Goal: Information Seeking & Learning: Learn about a topic

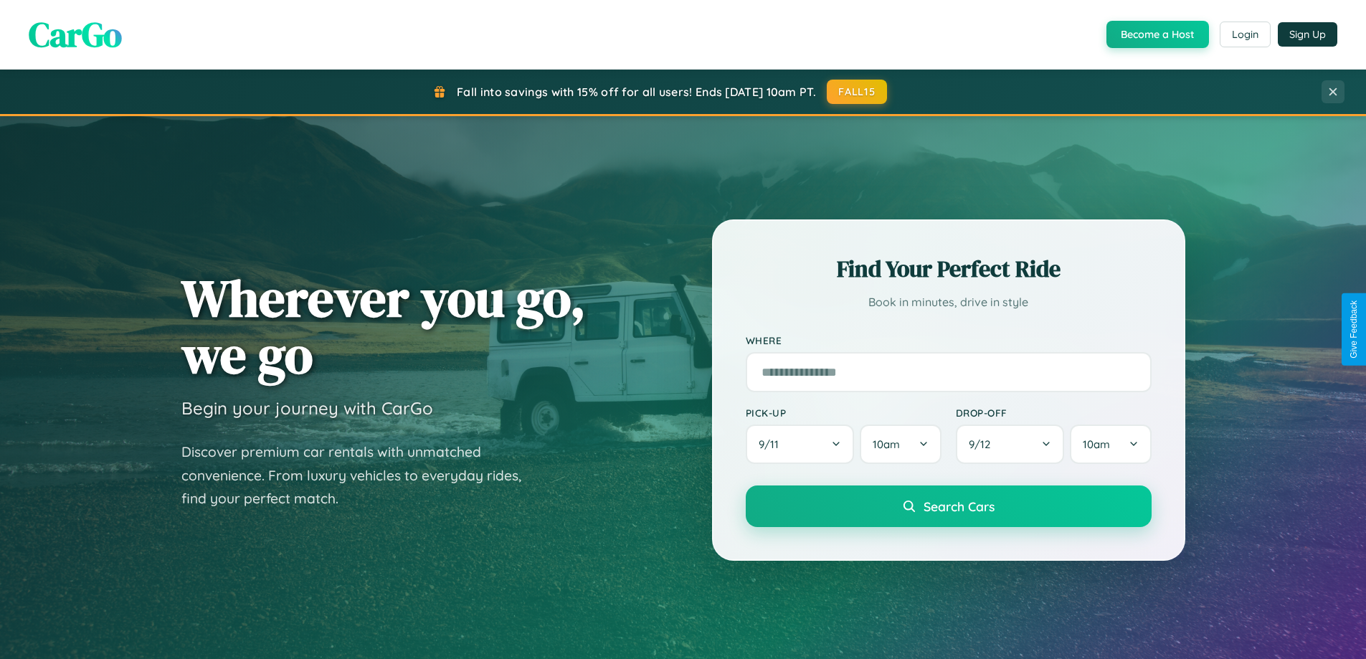
scroll to position [618, 0]
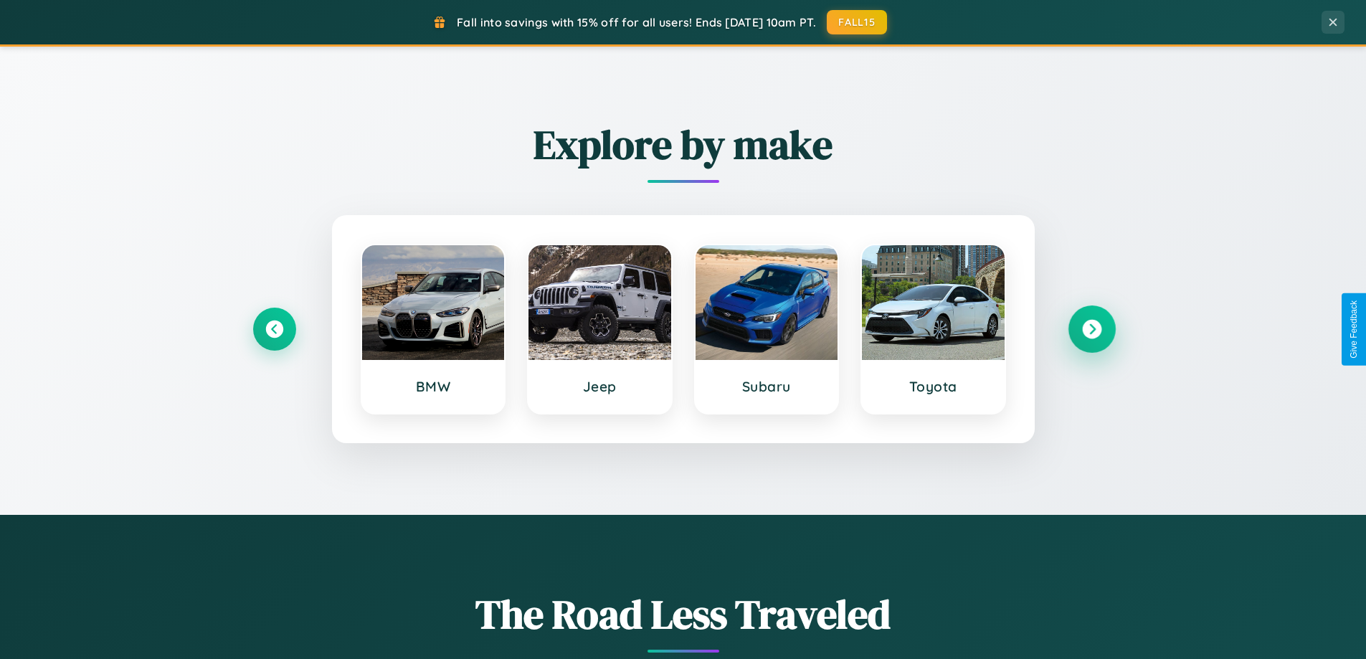
click at [1091, 329] on icon at bounding box center [1091, 329] width 19 height 19
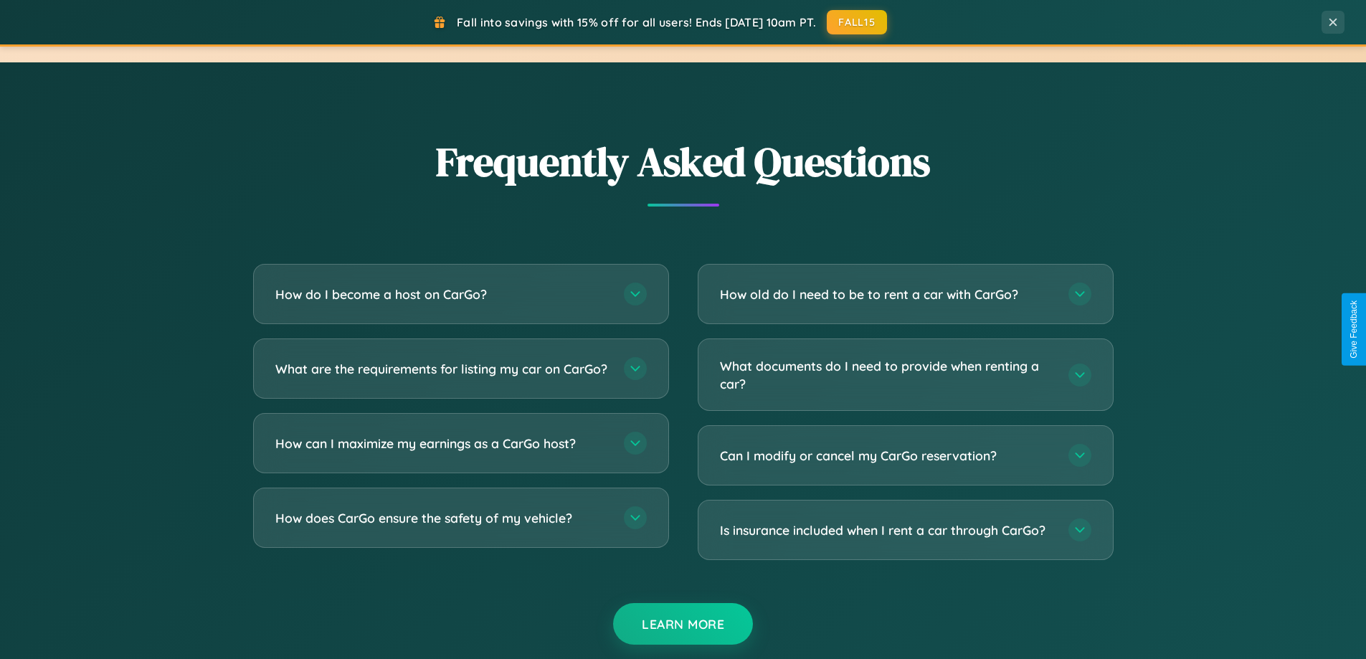
scroll to position [2759, 0]
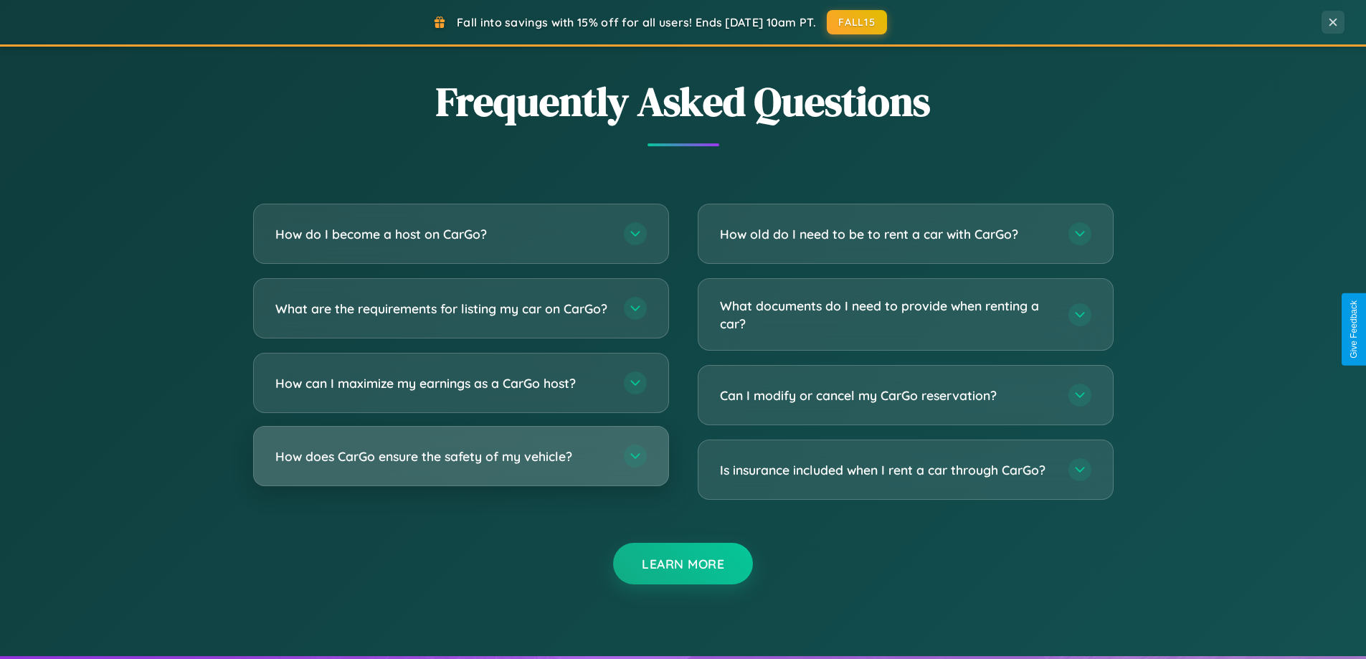
click at [460, 465] on h3 "How does CarGo ensure the safety of my vehicle?" at bounding box center [442, 456] width 334 height 18
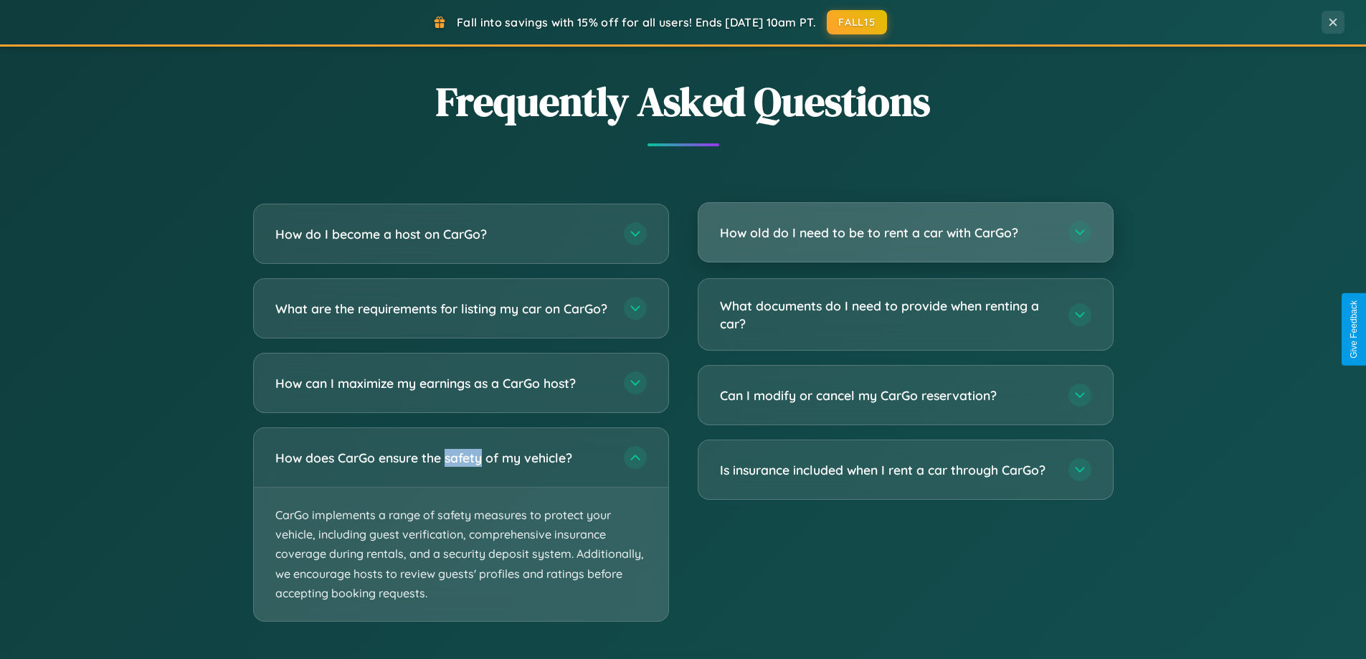
click at [905, 233] on h3 "How old do I need to be to rent a car with CarGo?" at bounding box center [887, 233] width 334 height 18
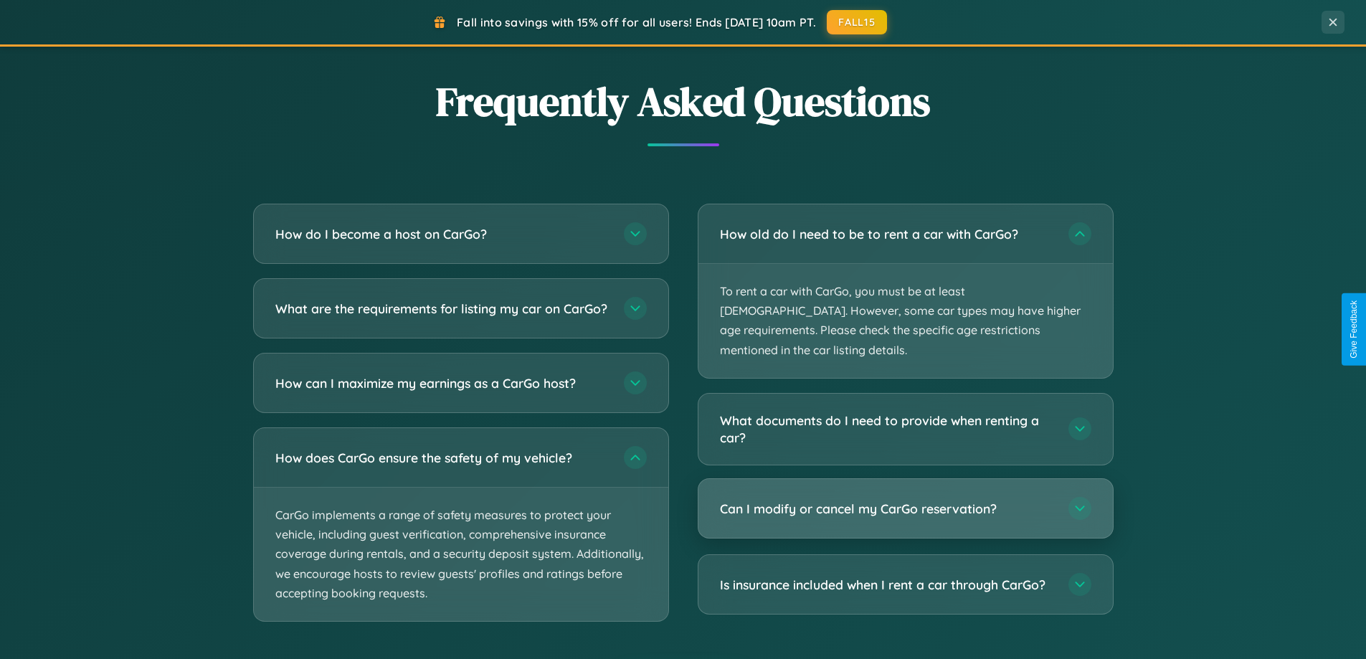
click at [905, 500] on h3 "Can I modify or cancel my CarGo reservation?" at bounding box center [887, 509] width 334 height 18
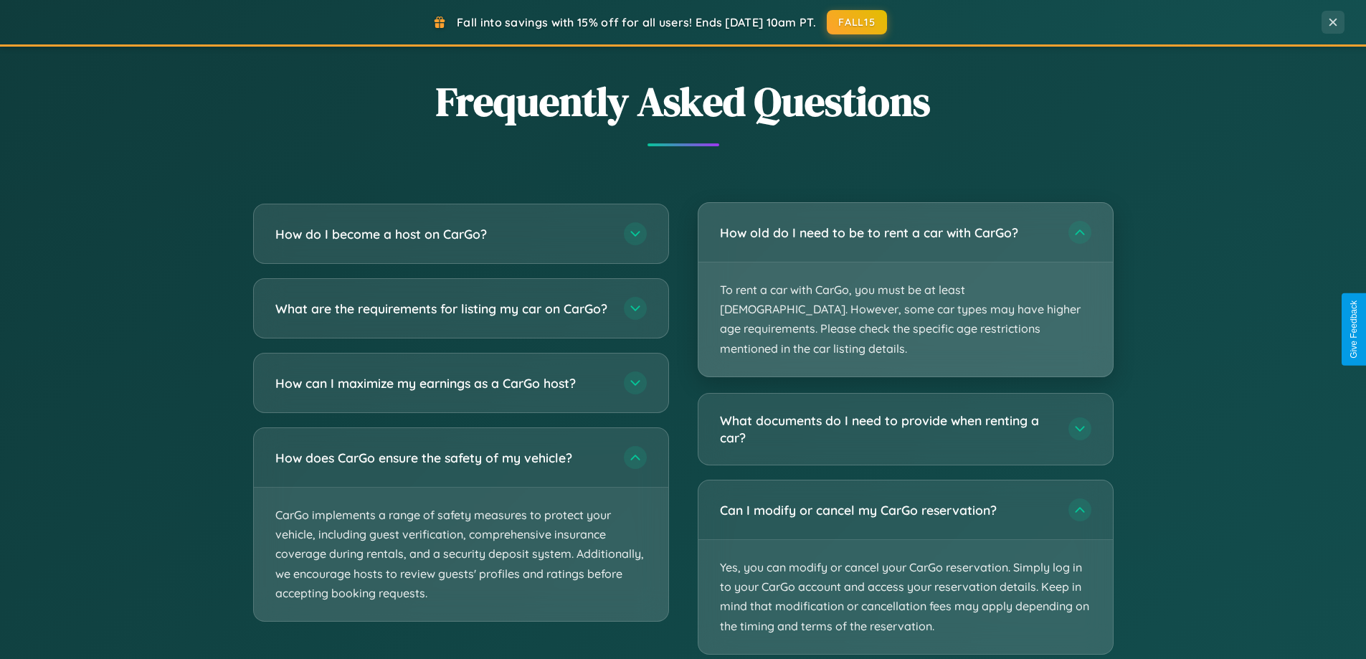
click at [905, 281] on p "To rent a car with CarGo, you must be at least [DEMOGRAPHIC_DATA]. However, som…" at bounding box center [905, 319] width 414 height 114
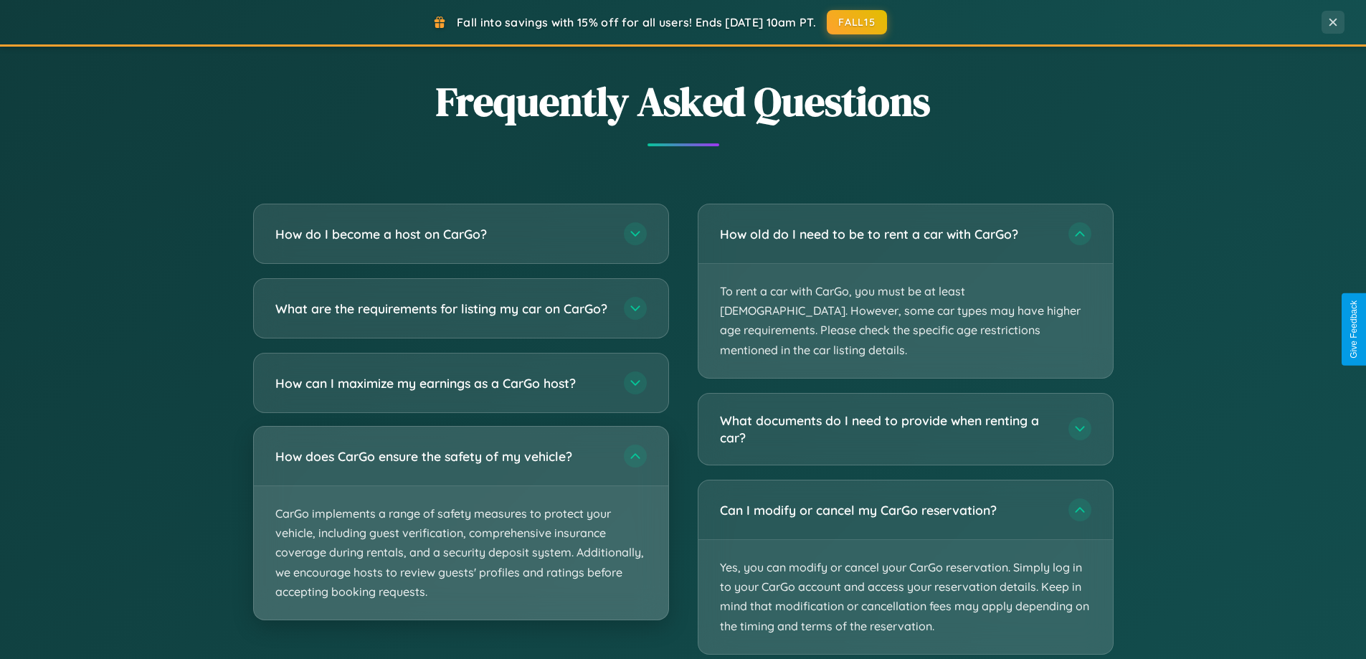
click at [460, 536] on p "CarGo implements a range of safety measures to protect your vehicle, including …" at bounding box center [461, 552] width 414 height 133
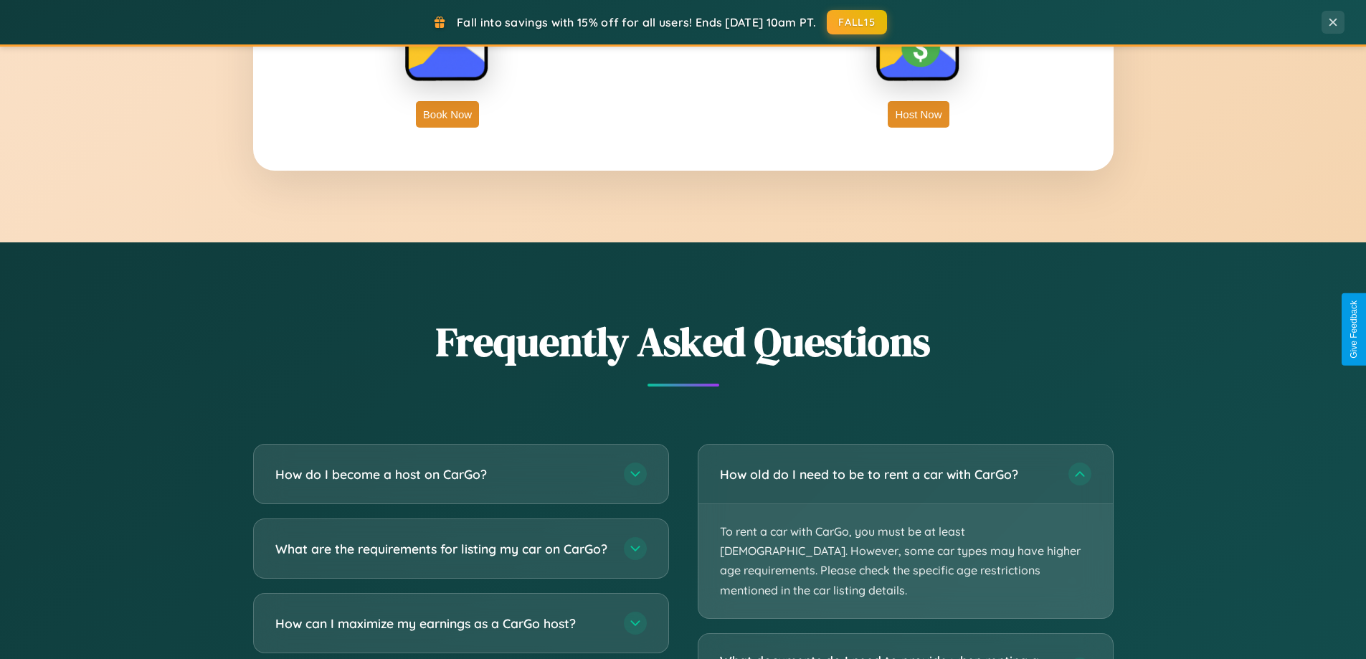
scroll to position [2304, 0]
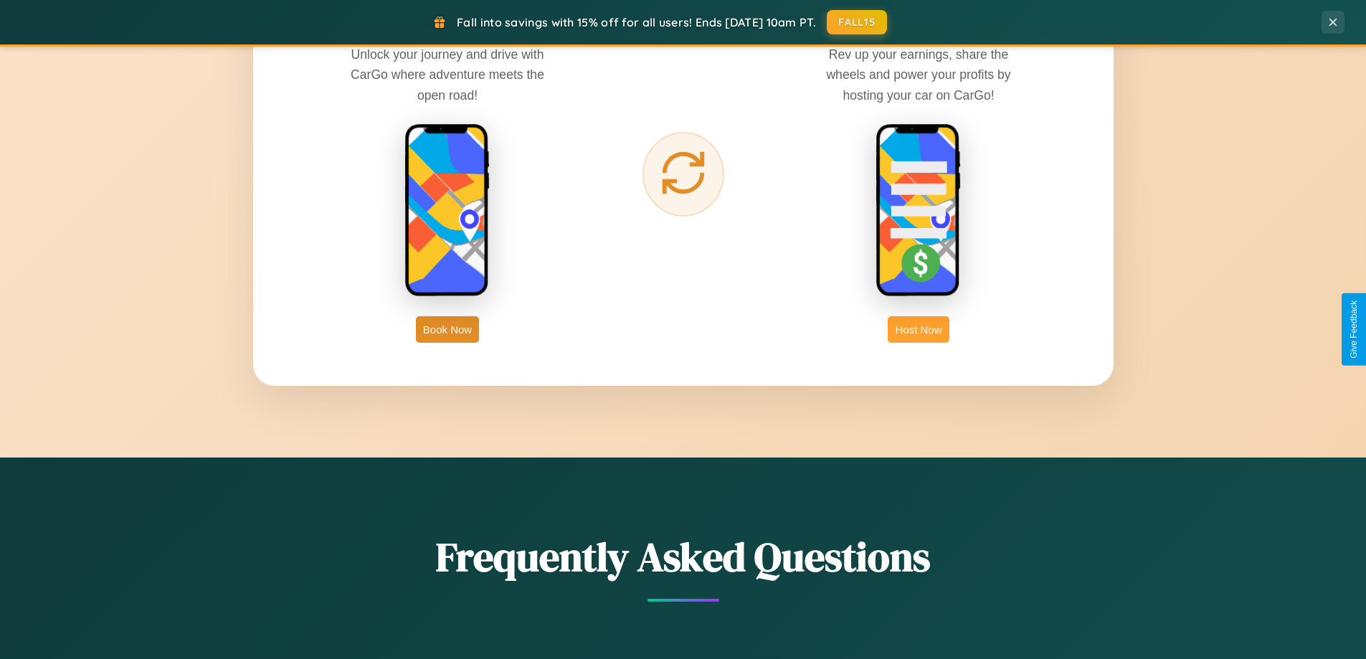
click at [919, 329] on button "Host Now" at bounding box center [918, 329] width 61 height 27
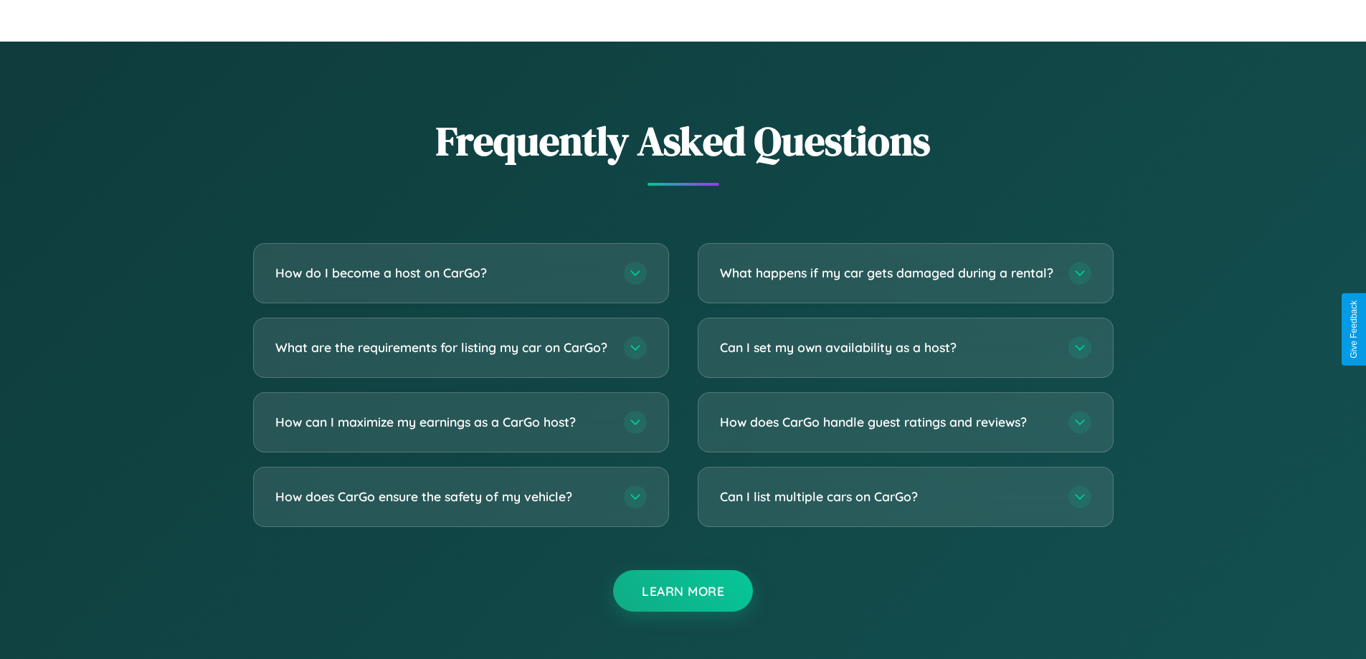
scroll to position [1938, 0]
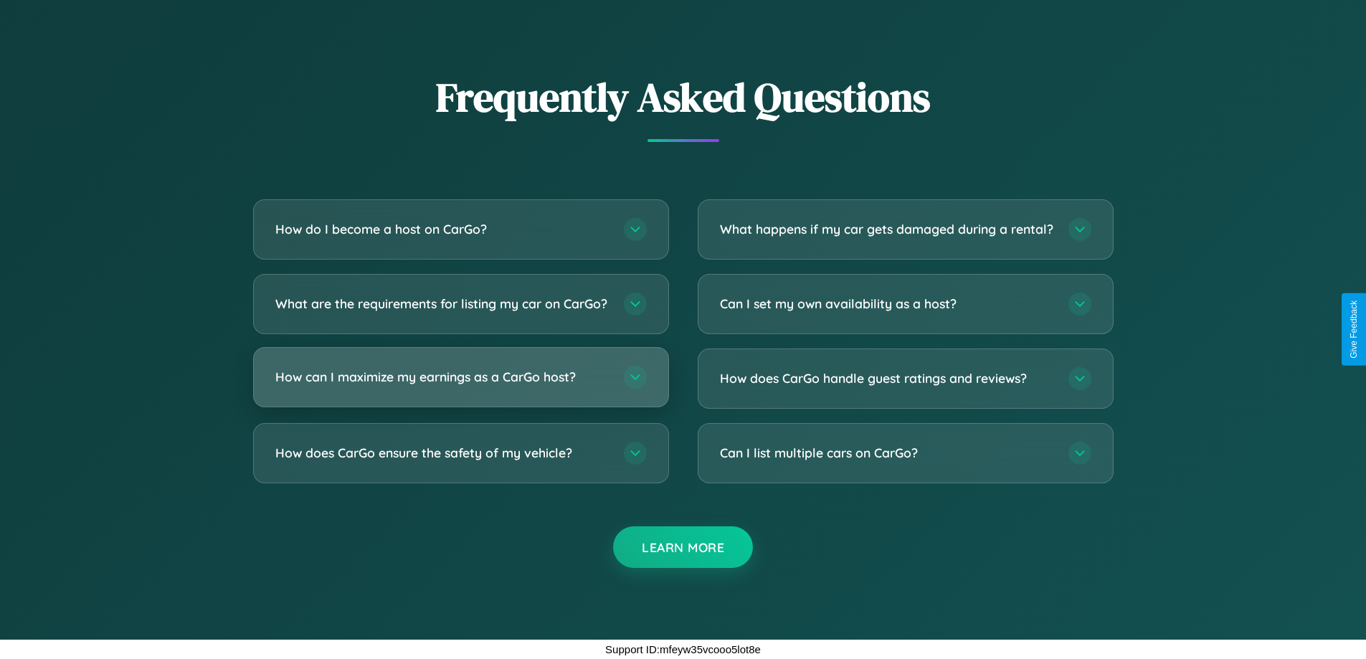
click at [460, 377] on h3 "How can I maximize my earnings as a CarGo host?" at bounding box center [442, 377] width 334 height 18
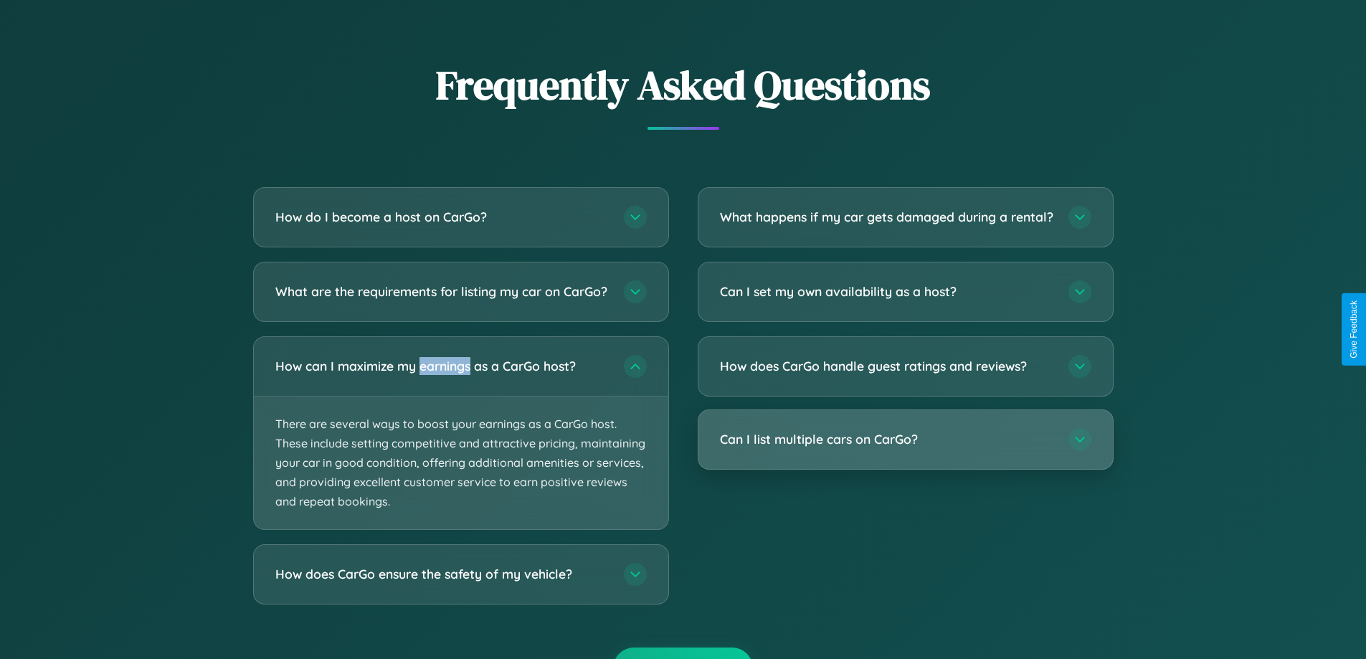
click at [905, 448] on h3 "Can I list multiple cars on CarGo?" at bounding box center [887, 439] width 334 height 18
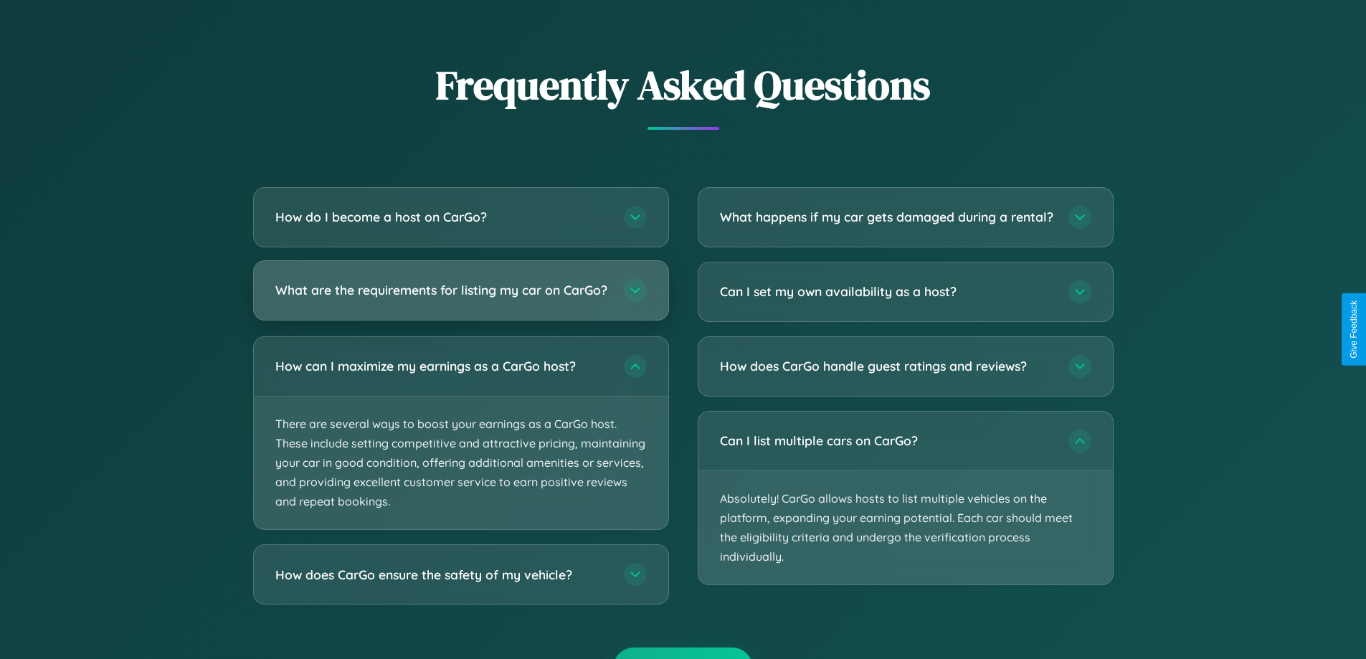
click at [460, 298] on h3 "What are the requirements for listing my car on CarGo?" at bounding box center [442, 290] width 334 height 18
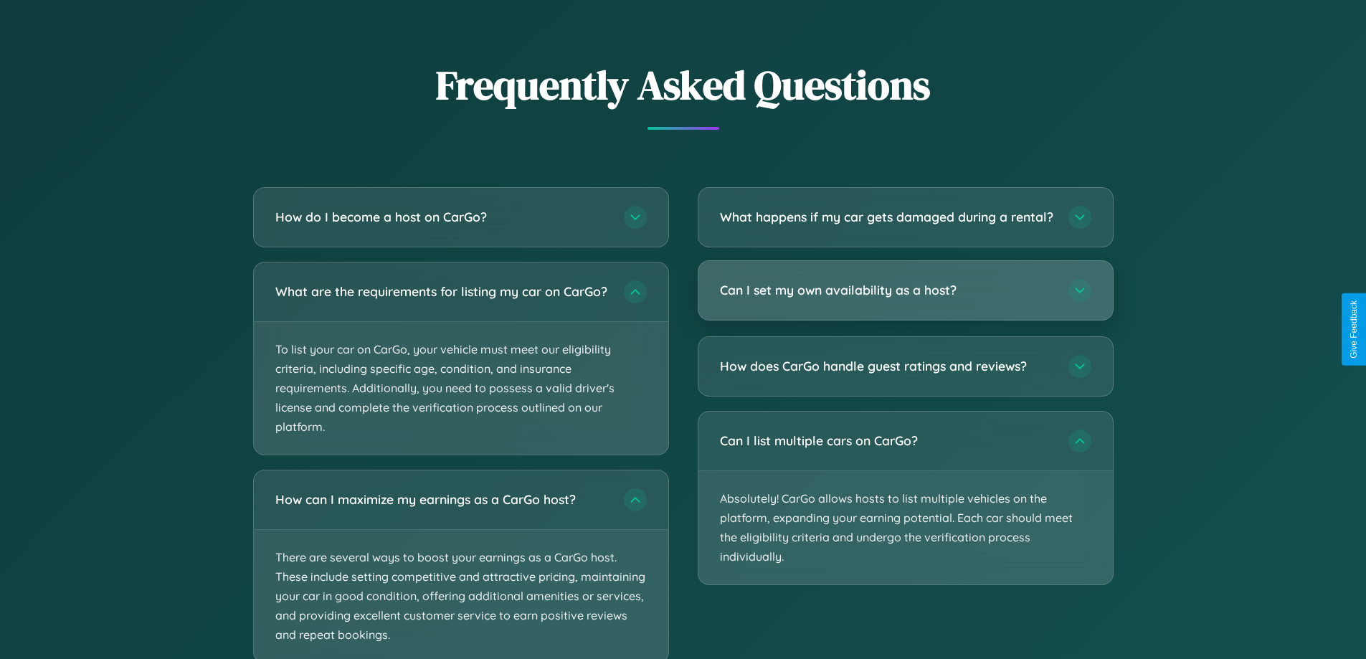
click at [905, 299] on h3 "Can I set my own availability as a host?" at bounding box center [887, 290] width 334 height 18
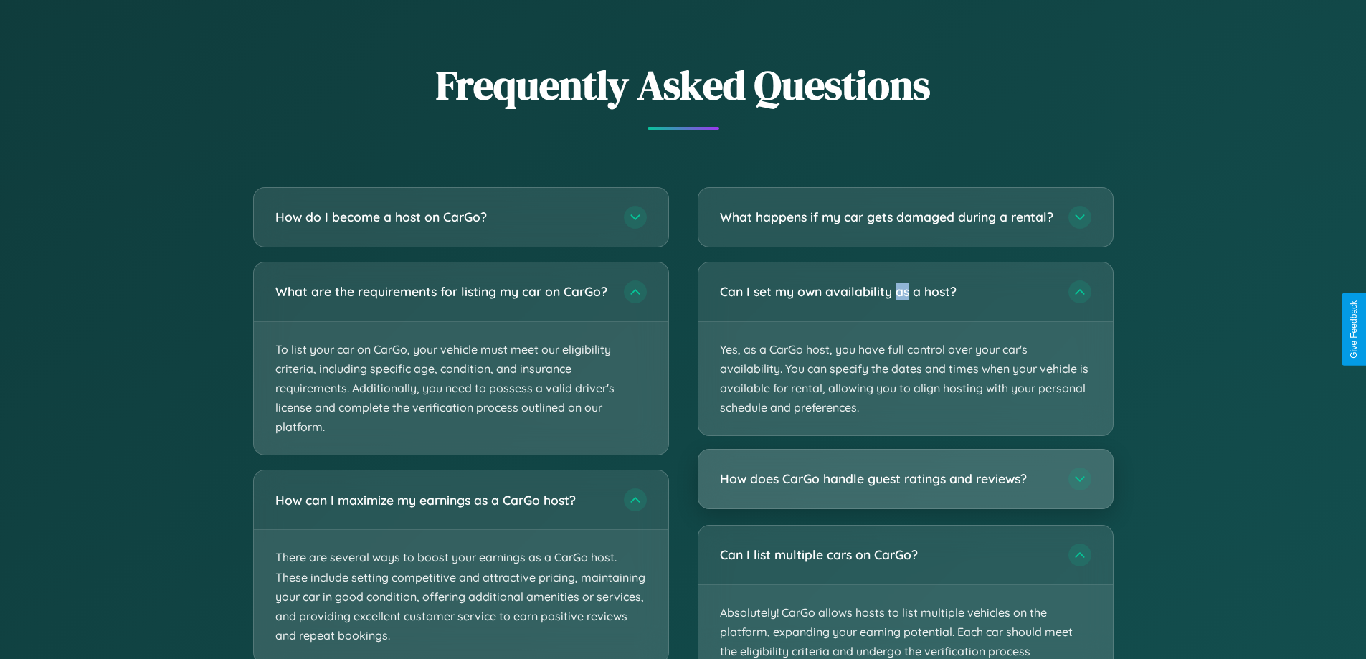
click at [905, 488] on h3 "How does CarGo handle guest ratings and reviews?" at bounding box center [887, 479] width 334 height 18
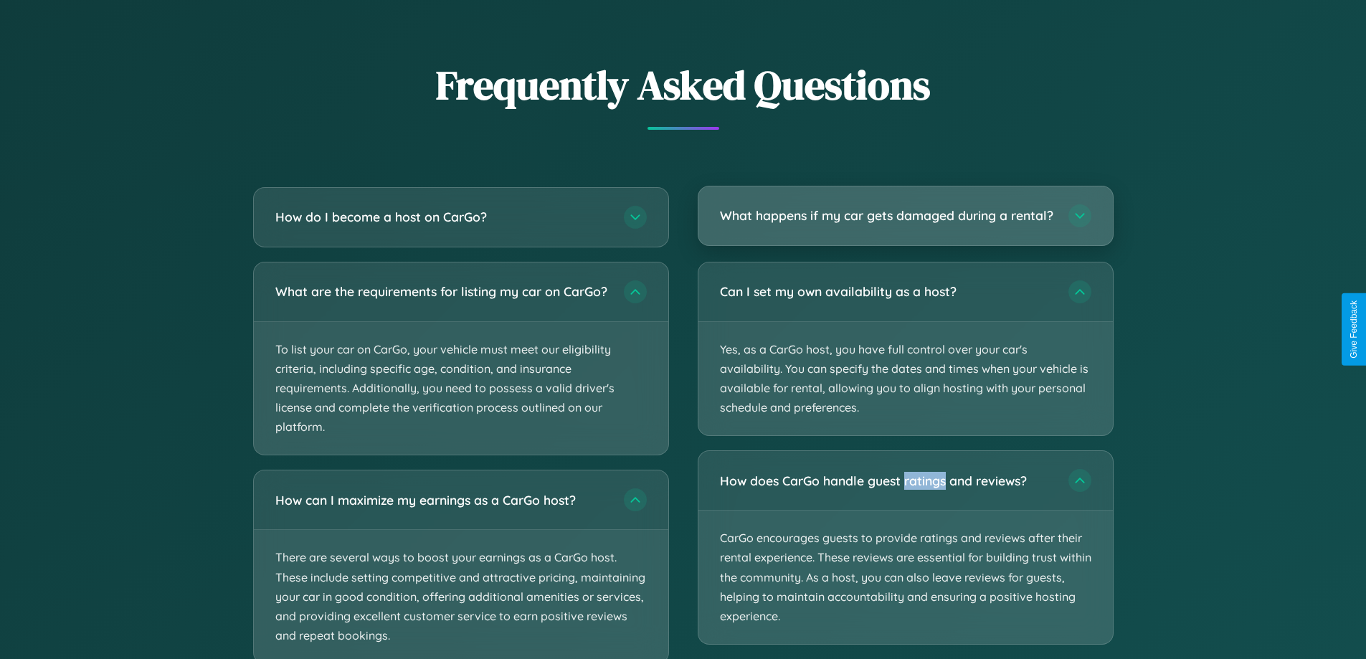
click at [905, 222] on h3 "What happens if my car gets damaged during a rental?" at bounding box center [887, 216] width 334 height 18
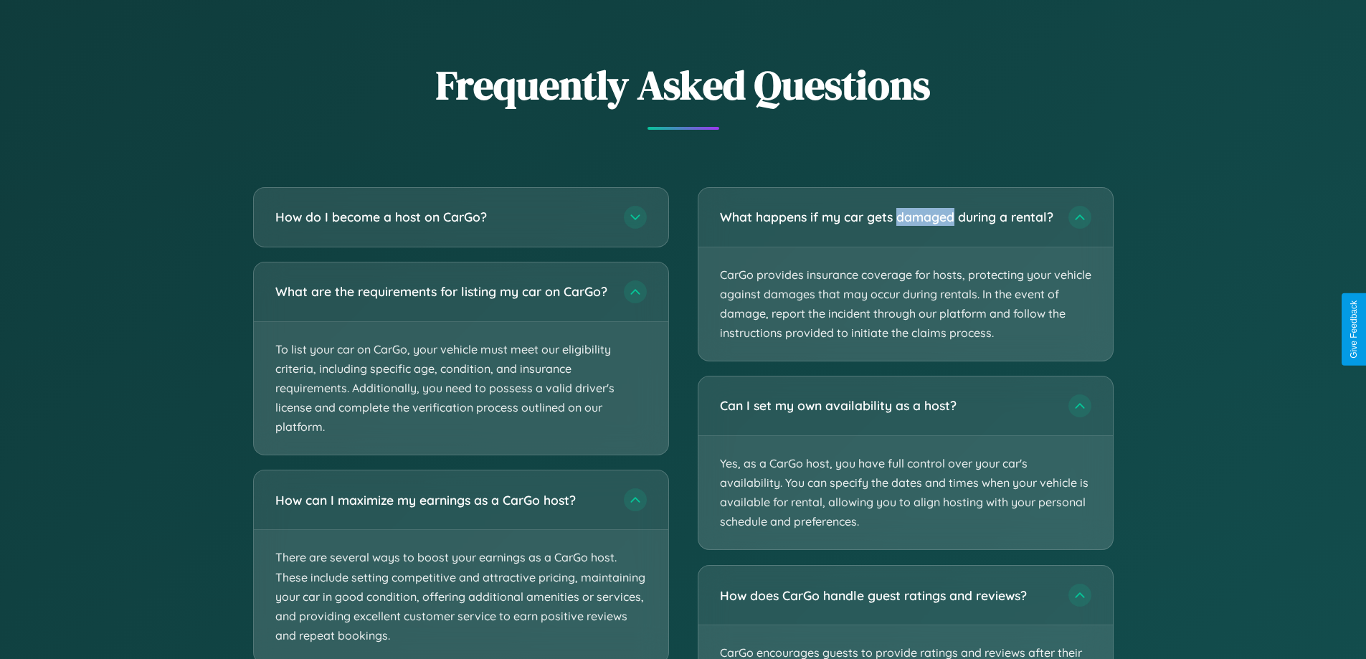
scroll to position [2031, 0]
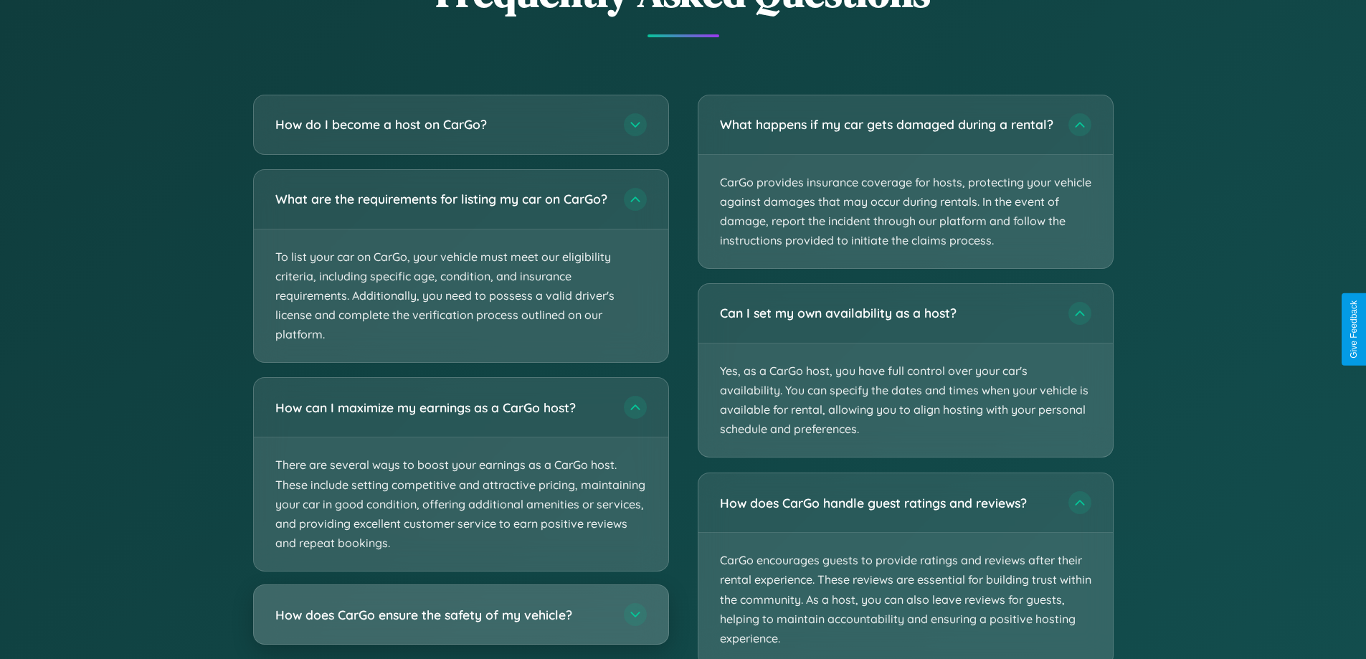
click at [460, 624] on h3 "How does CarGo ensure the safety of my vehicle?" at bounding box center [442, 615] width 334 height 18
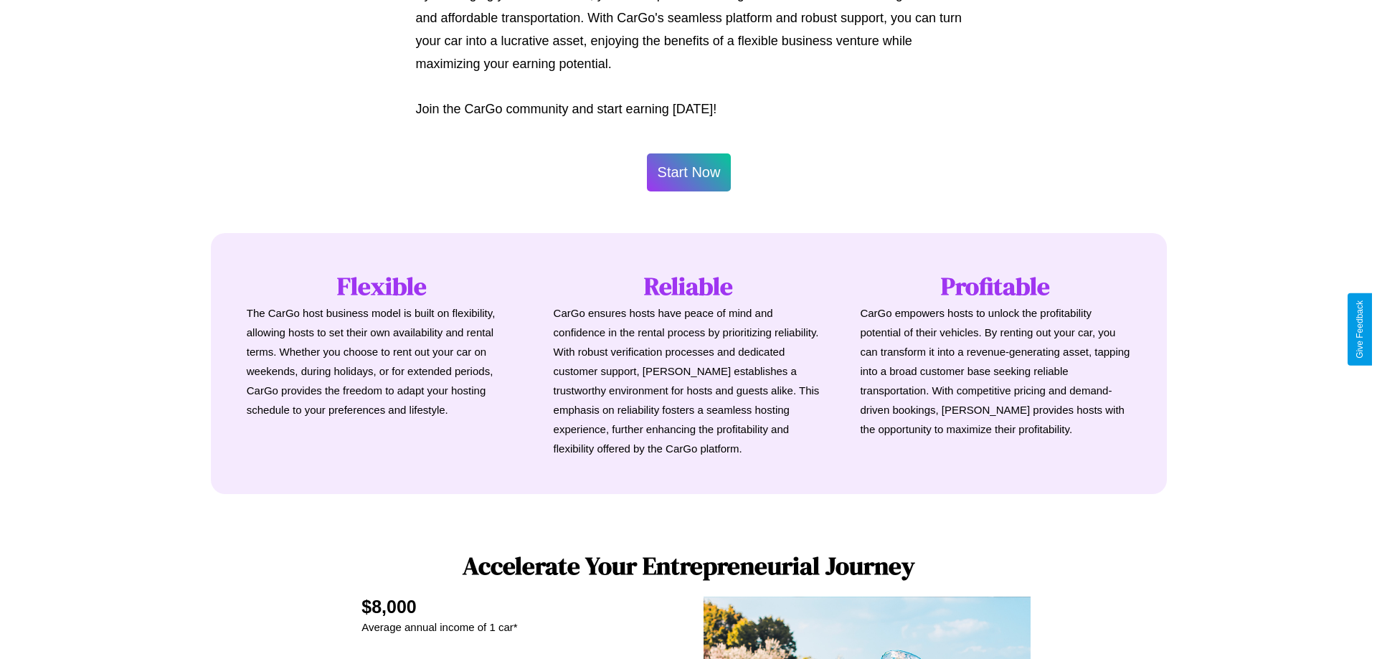
scroll to position [0, 0]
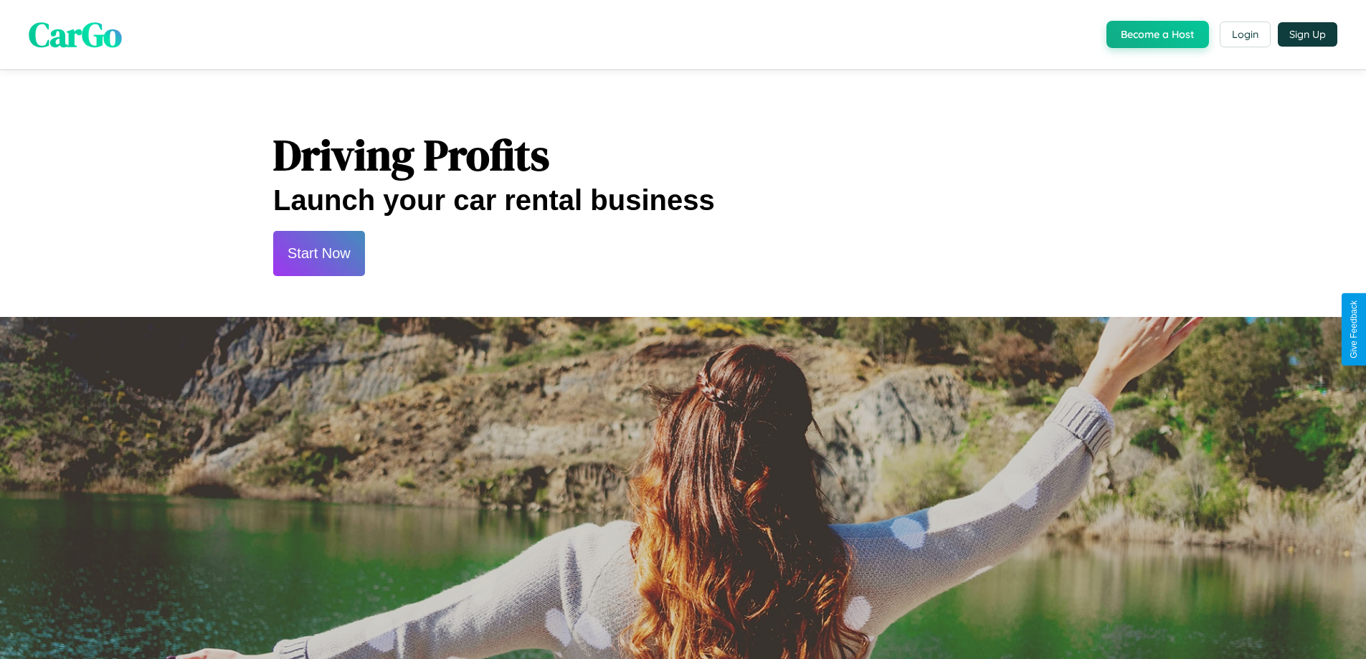
click at [318, 253] on button "Start Now" at bounding box center [319, 253] width 92 height 45
